Goal: Task Accomplishment & Management: Use online tool/utility

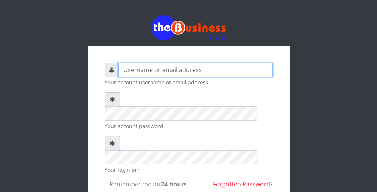
type input "wergbac8"
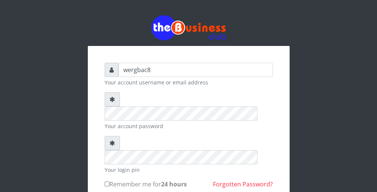
click at [133, 149] on form "wergbac8 Your account username or email address Your account password Your logi…" at bounding box center [189, 162] width 168 height 198
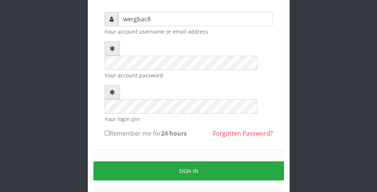
scroll to position [60, 0]
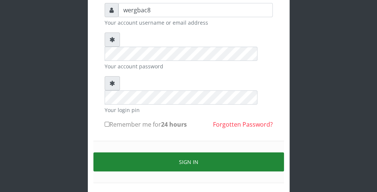
click at [263, 153] on button "Sign in" at bounding box center [189, 162] width 191 height 19
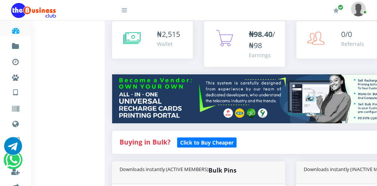
scroll to position [81, 0]
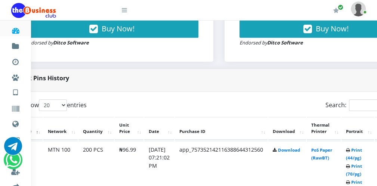
scroll to position [314, 30]
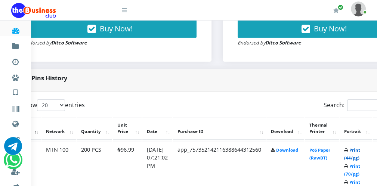
click at [356, 158] on link "Print (44/pg)" at bounding box center [353, 154] width 16 height 14
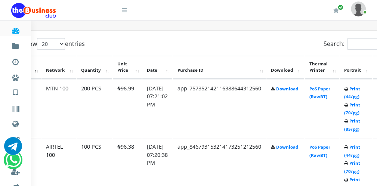
scroll to position [389, 30]
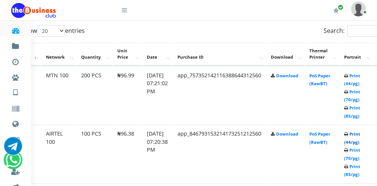
click at [353, 142] on link "Print (44/pg)" at bounding box center [353, 138] width 16 height 14
